Goal: Task Accomplishment & Management: Complete application form

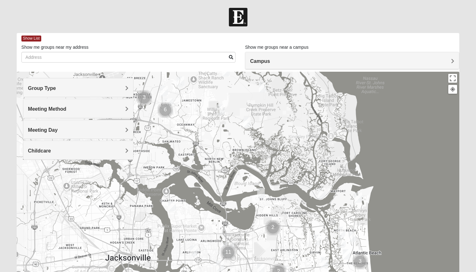
drag, startPoint x: 199, startPoint y: 123, endPoint x: 289, endPoint y: 235, distance: 143.6
click at [290, 235] on div at bounding box center [238, 198] width 442 height 252
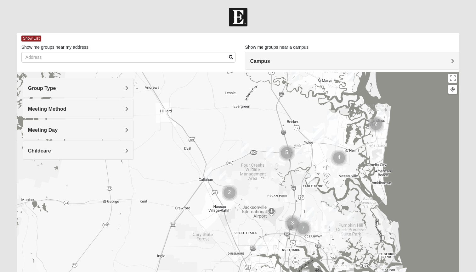
drag, startPoint x: 228, startPoint y: 146, endPoint x: 303, endPoint y: 199, distance: 92.1
click at [303, 199] on div at bounding box center [238, 198] width 442 height 252
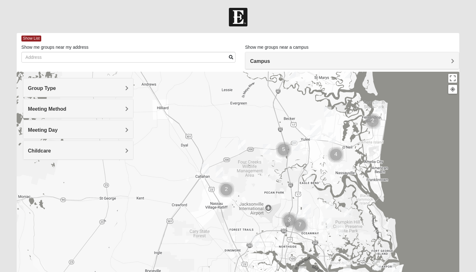
click at [205, 166] on img "Mens Burt 32011" at bounding box center [205, 169] width 8 height 10
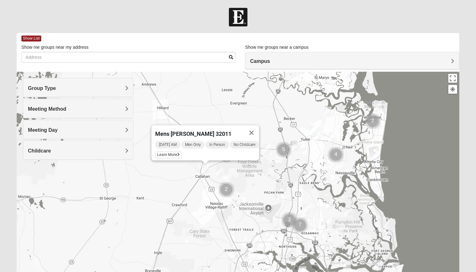
click at [219, 173] on img "Mixed Raines 32011" at bounding box center [220, 172] width 8 height 10
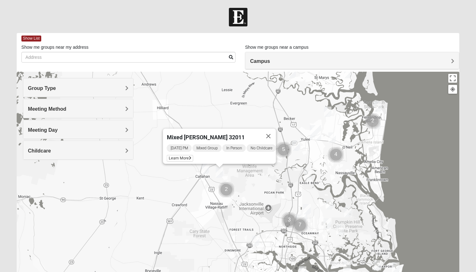
click at [224, 191] on img "Cluster of 2 groups" at bounding box center [226, 190] width 16 height 16
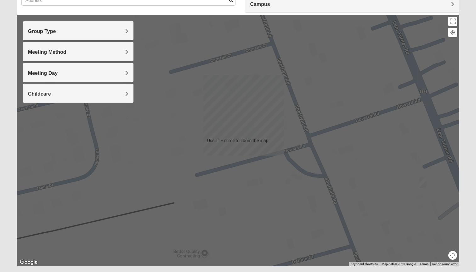
scroll to position [57, 0]
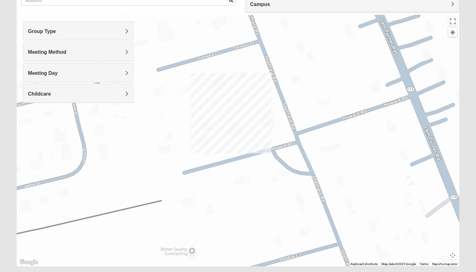
drag, startPoint x: 368, startPoint y: 168, endPoint x: 356, endPoint y: 165, distance: 12.6
click at [356, 165] on div "To navigate, press the arrow keys. Mixed [PERSON_NAME] 32011 [DATE] PM Mixed Gr…" at bounding box center [238, 141] width 442 height 252
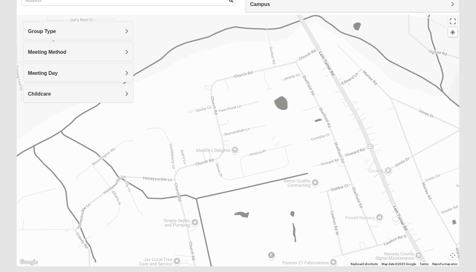
click at [275, 141] on img "Mixed Kelly 32011" at bounding box center [276, 141] width 8 height 10
click at [366, 164] on img "Mens Batte 32011" at bounding box center [369, 165] width 8 height 10
click at [416, 125] on button "Close" at bounding box center [414, 128] width 15 height 15
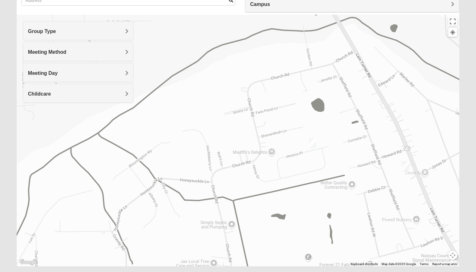
drag, startPoint x: 337, startPoint y: 142, endPoint x: 377, endPoint y: 144, distance: 40.6
click at [377, 144] on div at bounding box center [238, 141] width 442 height 252
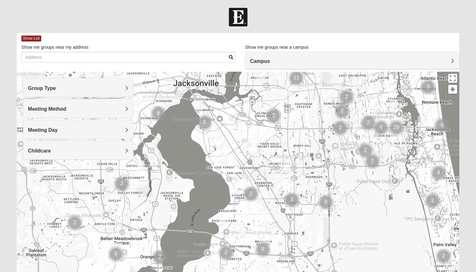
drag, startPoint x: 147, startPoint y: 180, endPoint x: 306, endPoint y: 111, distance: 173.1
click at [306, 111] on div at bounding box center [238, 198] width 442 height 252
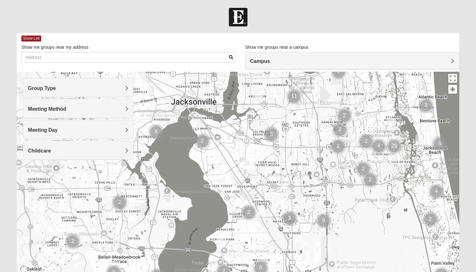
drag, startPoint x: 308, startPoint y: 192, endPoint x: 305, endPoint y: 211, distance: 20.1
click at [305, 211] on div at bounding box center [238, 198] width 442 height 252
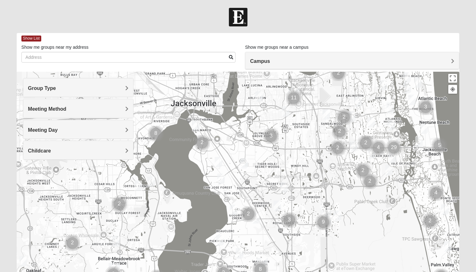
click at [246, 213] on img "Cluster of 2 groups" at bounding box center [248, 214] width 16 height 16
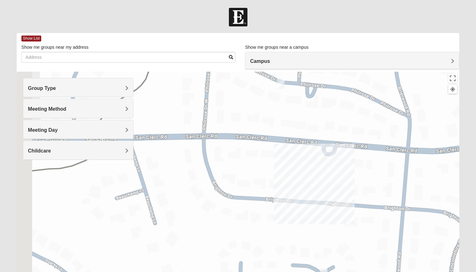
drag, startPoint x: 234, startPoint y: 156, endPoint x: 299, endPoint y: 142, distance: 66.8
click at [299, 142] on div "To navigate, press the arrow keys." at bounding box center [238, 198] width 442 height 252
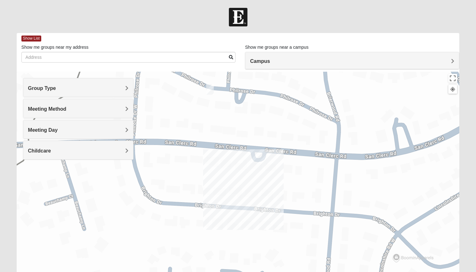
drag, startPoint x: 294, startPoint y: 155, endPoint x: 220, endPoint y: 162, distance: 74.3
click at [220, 162] on div "To navigate, press the arrow keys." at bounding box center [238, 198] width 442 height 252
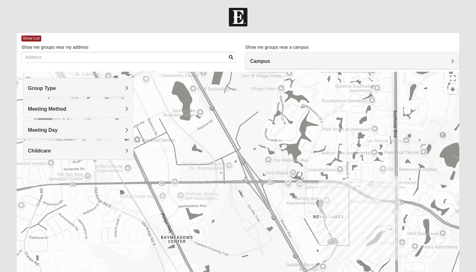
drag, startPoint x: 171, startPoint y: 190, endPoint x: 1, endPoint y: 169, distance: 171.5
click at [1, 169] on form "Hello Austin My Account Log Out Find A Group Error" at bounding box center [238, 177] width 476 height 339
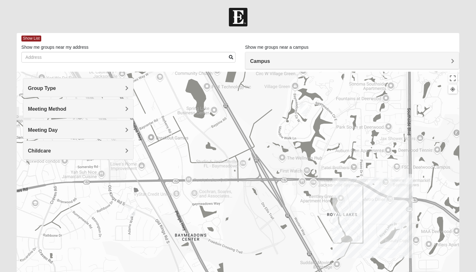
drag, startPoint x: 267, startPoint y: 182, endPoint x: 280, endPoint y: 180, distance: 13.7
click at [280, 180] on div "To navigate, press the arrow keys." at bounding box center [238, 198] width 442 height 252
